Goal: Information Seeking & Learning: Learn about a topic

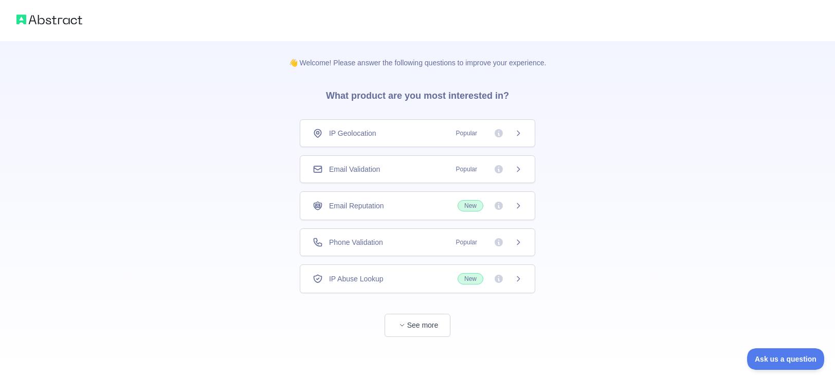
click at [372, 242] on span "Phone Validation" at bounding box center [356, 242] width 54 height 10
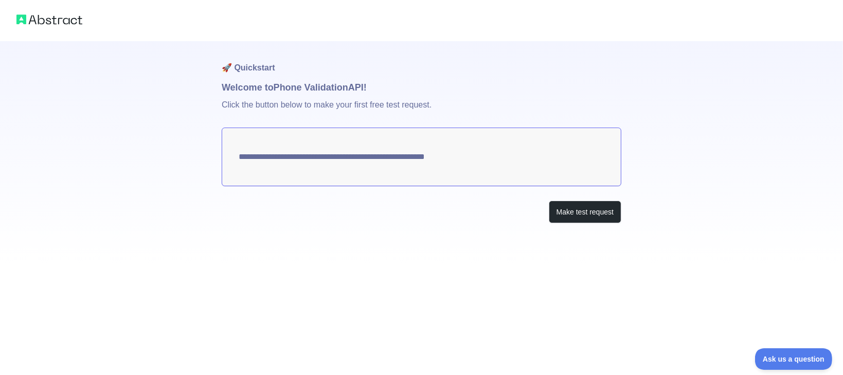
click at [361, 117] on p "Click the button below to make your first free test request." at bounding box center [422, 111] width 400 height 33
click at [345, 106] on p "Click the button below to make your first free test request." at bounding box center [422, 111] width 400 height 33
click at [580, 211] on button "Make test request" at bounding box center [585, 212] width 73 height 23
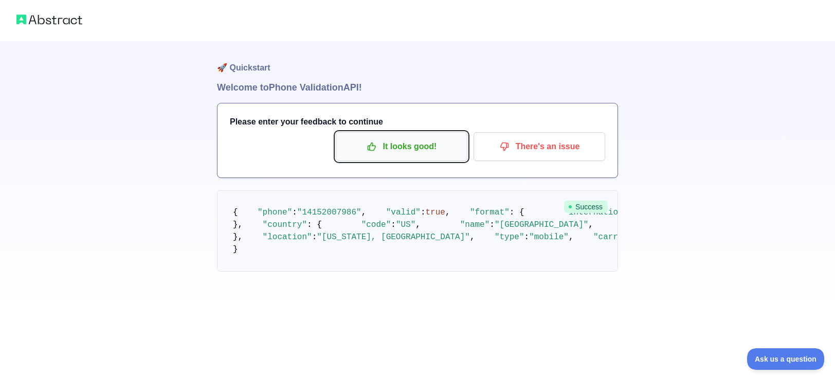
click at [412, 152] on p "It looks good!" at bounding box center [402, 146] width 116 height 17
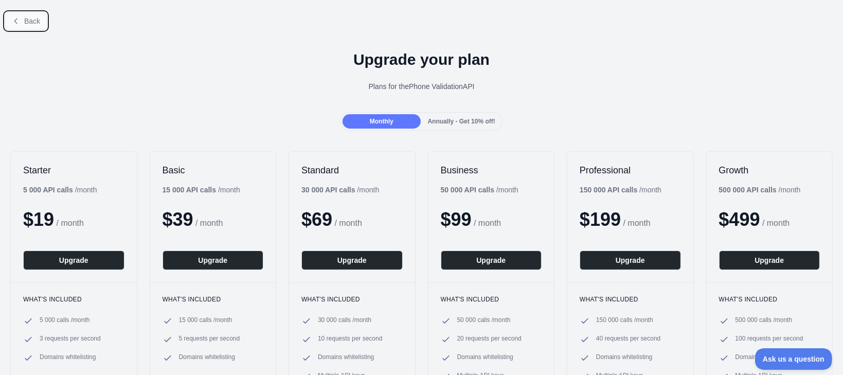
click at [21, 19] on button "Back" at bounding box center [26, 20] width 42 height 17
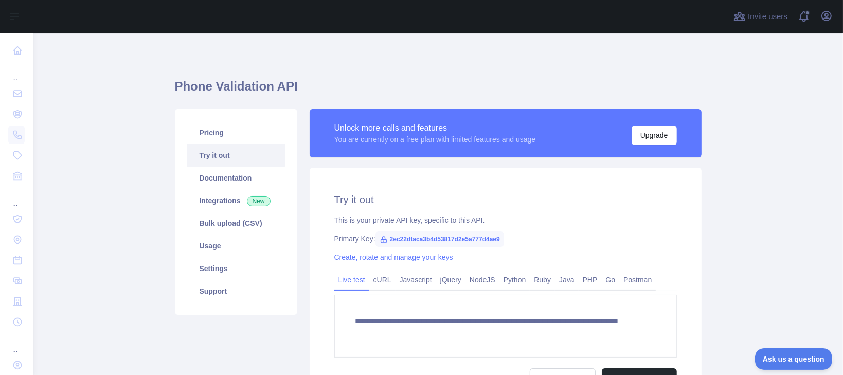
click at [251, 158] on link "Try it out" at bounding box center [236, 155] width 98 height 23
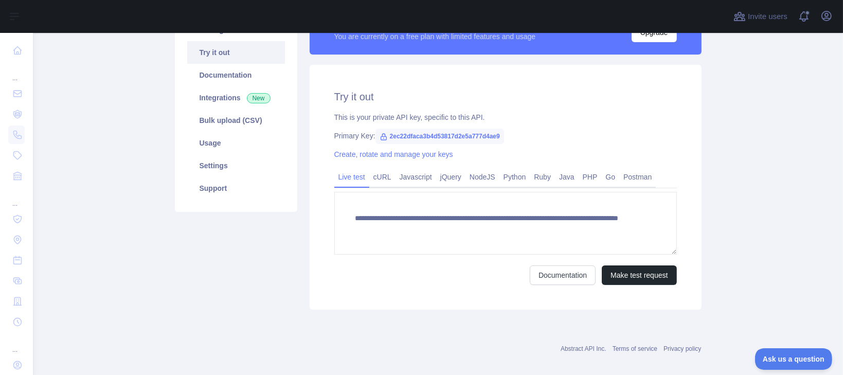
click at [393, 140] on span "2ec22dfaca3b4d53817d2e5a777d4ae9" at bounding box center [440, 136] width 129 height 15
click at [393, 139] on span "2ec22dfaca3b4d53817d2e5a777d4ae9" at bounding box center [440, 136] width 129 height 15
click at [499, 152] on div "Create, rotate and manage your keys" at bounding box center [505, 154] width 343 height 10
click at [432, 154] on link "Create, rotate and manage your keys" at bounding box center [393, 154] width 119 height 8
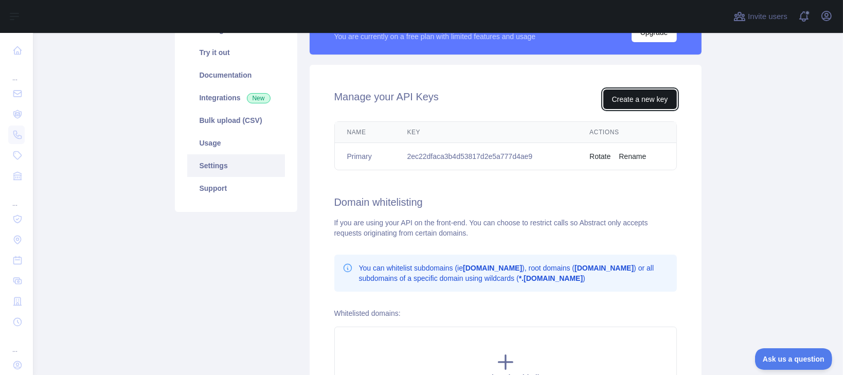
click at [641, 96] on button "Create a new key" at bounding box center [640, 100] width 74 height 20
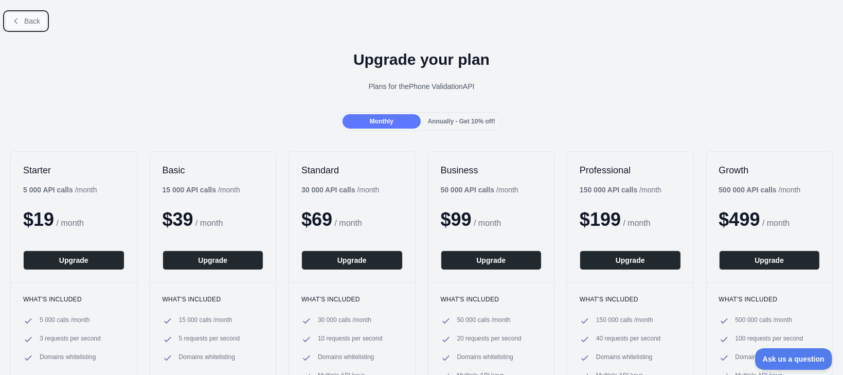
click at [34, 17] on span "Back" at bounding box center [32, 21] width 16 height 8
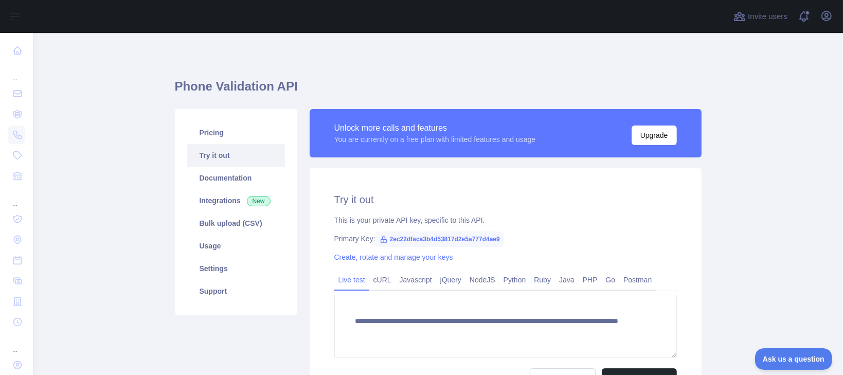
click at [244, 156] on link "Try it out" at bounding box center [236, 155] width 98 height 23
click at [241, 141] on link "Pricing" at bounding box center [236, 132] width 98 height 23
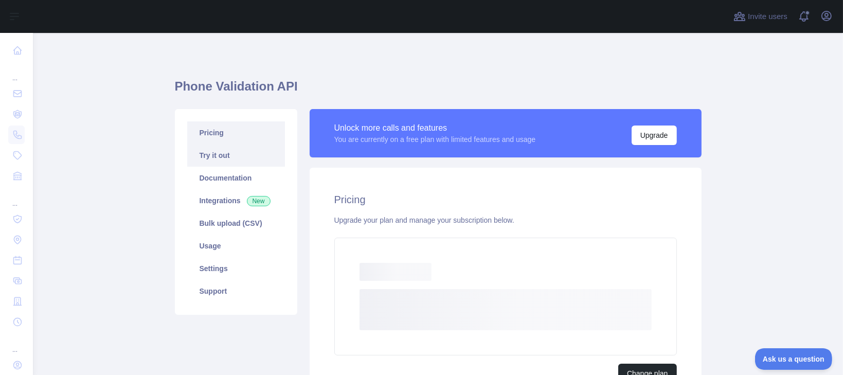
click at [232, 154] on link "Try it out" at bounding box center [236, 155] width 98 height 23
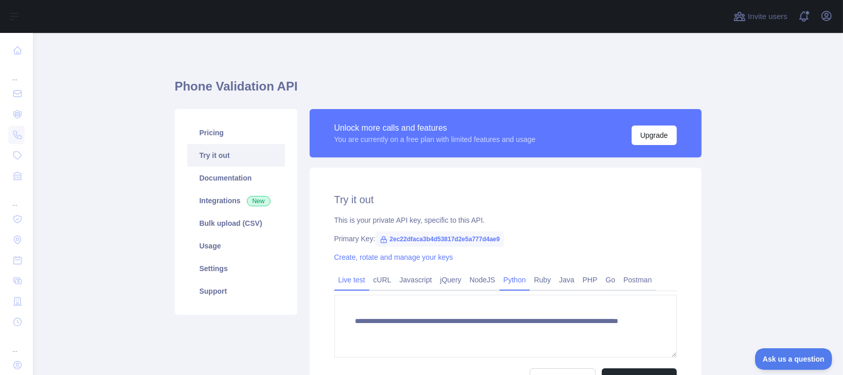
scroll to position [103, 0]
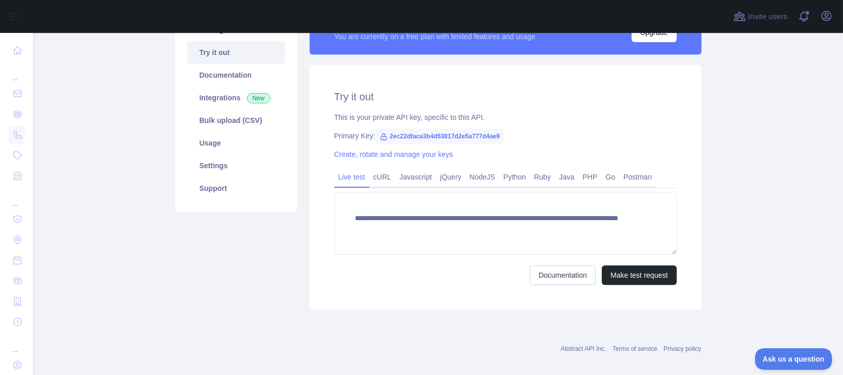
click at [447, 136] on span "2ec22dfaca3b4d53817d2e5a777d4ae9" at bounding box center [440, 136] width 129 height 15
click at [386, 136] on span "2ec22dfaca3b4d53817d2e5a777d4ae9" at bounding box center [440, 136] width 129 height 15
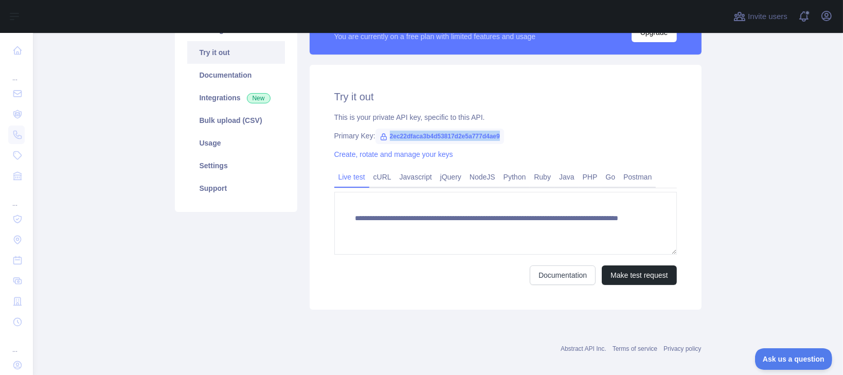
drag, startPoint x: 385, startPoint y: 136, endPoint x: 494, endPoint y: 139, distance: 109.6
click at [494, 139] on span "2ec22dfaca3b4d53817d2e5a777d4ae9" at bounding box center [440, 136] width 129 height 15
copy span "2ec22dfaca3b4d53817d2e5a777d4ae9"
